Goal: Book appointment/travel/reservation

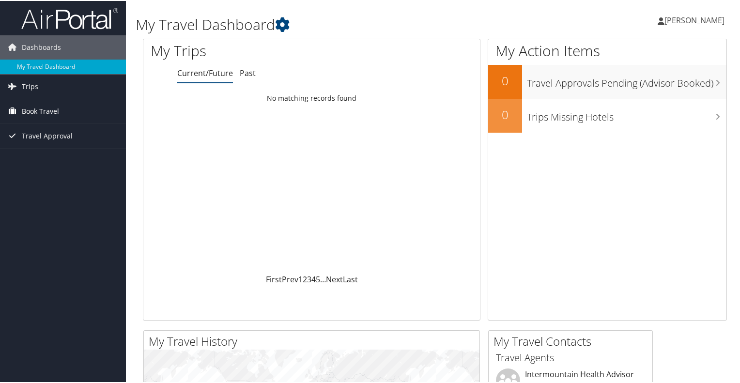
click at [40, 104] on span "Book Travel" at bounding box center [40, 110] width 37 height 24
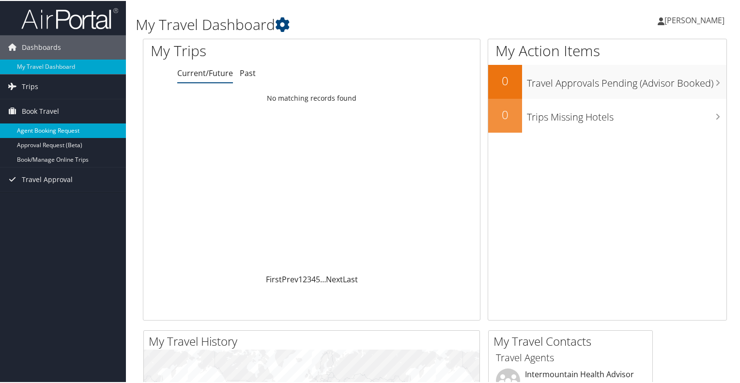
click at [45, 125] on link "Agent Booking Request" at bounding box center [63, 130] width 126 height 15
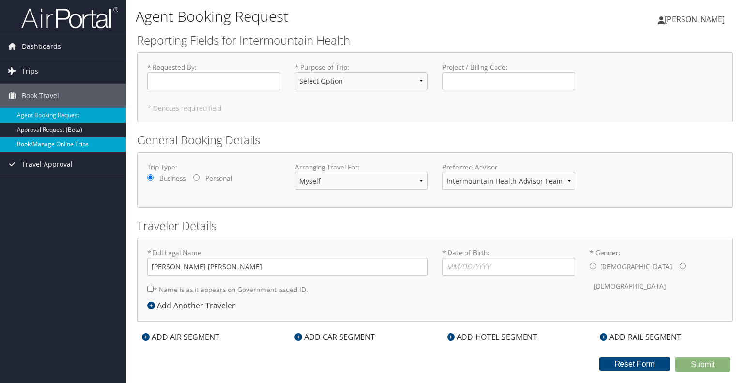
click at [58, 139] on link "Book/Manage Online Trips" at bounding box center [63, 144] width 126 height 15
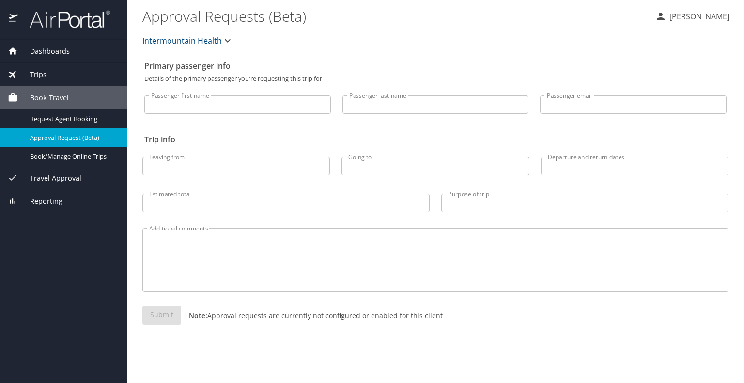
click at [35, 72] on span "Trips" at bounding box center [32, 74] width 29 height 11
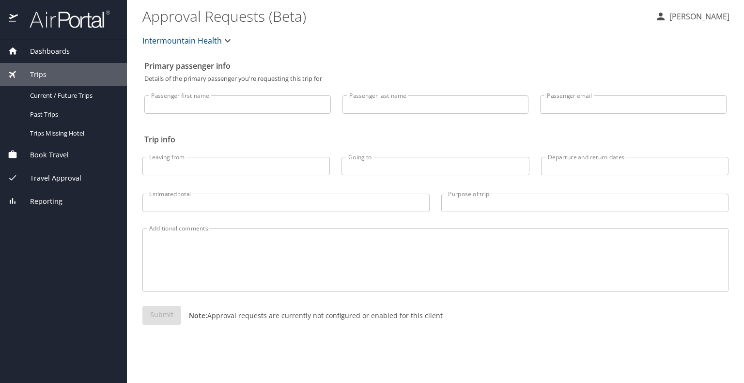
click at [57, 50] on span "Dashboards" at bounding box center [44, 51] width 52 height 11
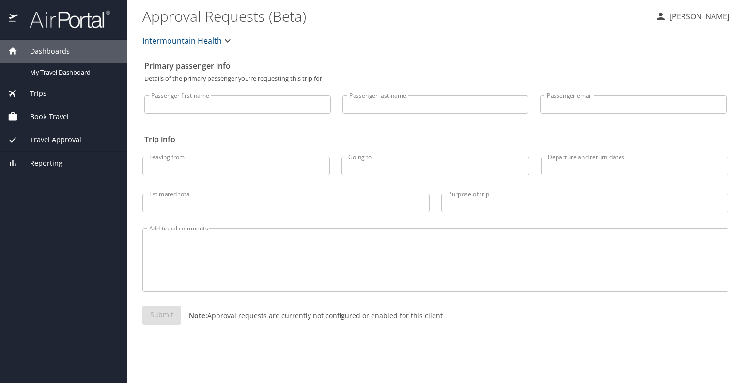
click at [48, 109] on div "Book Travel" at bounding box center [63, 116] width 127 height 23
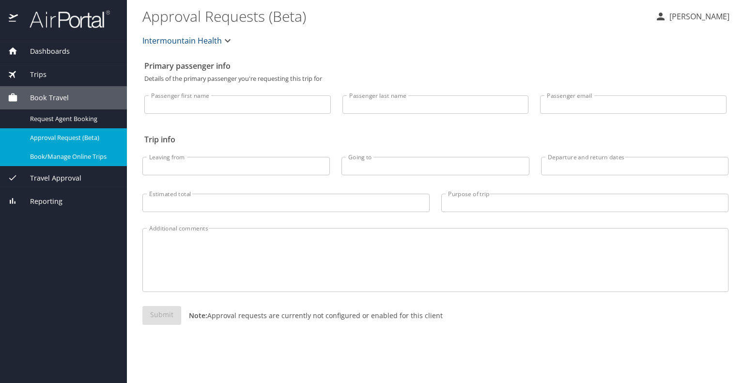
click at [78, 153] on span "Book/Manage Online Trips" at bounding box center [72, 156] width 85 height 9
